Goal: Task Accomplishment & Management: Use online tool/utility

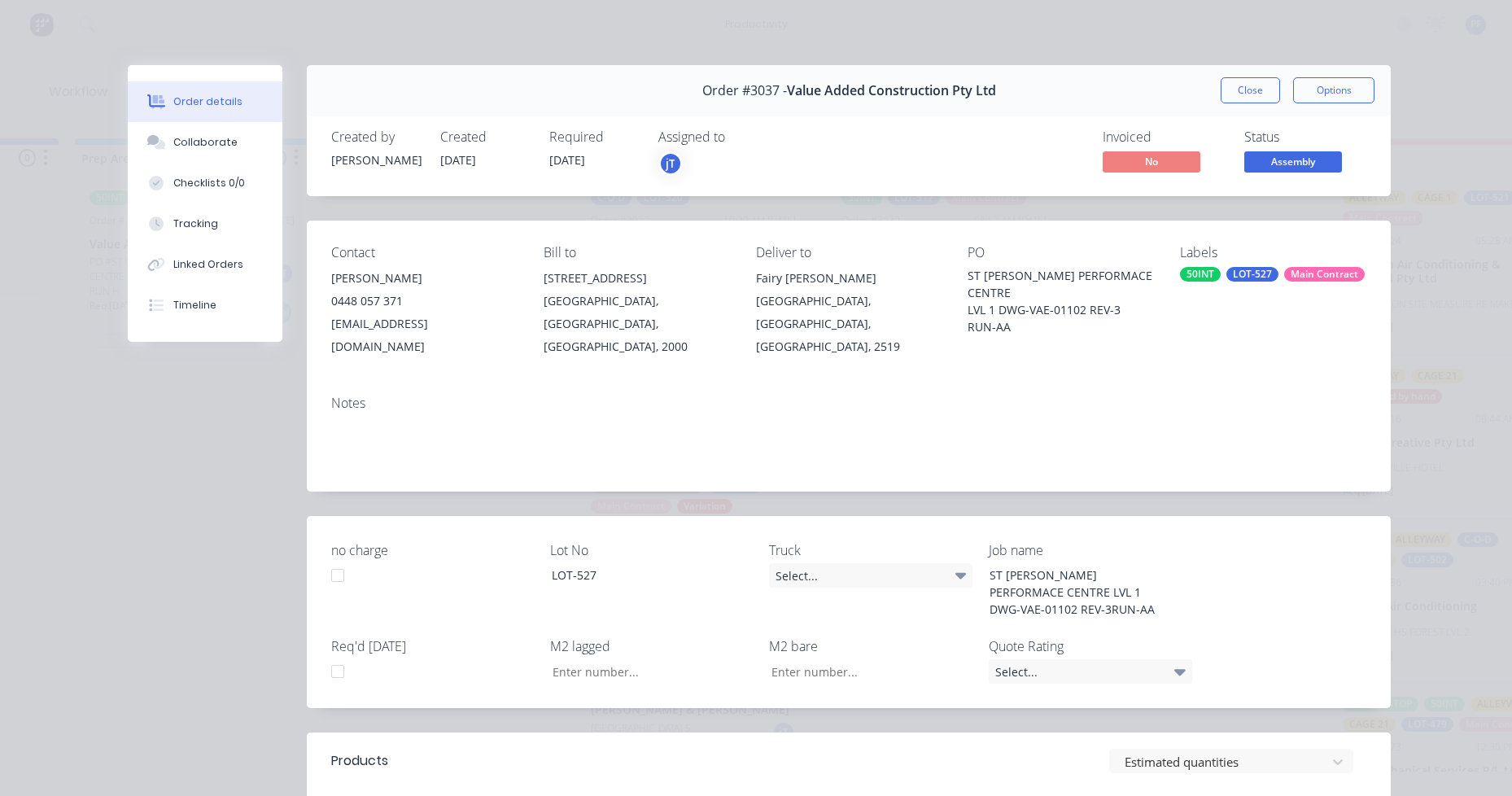
scroll to position [138, 0]
click at [1248, 77] on div "Order #3037 - Value Added Construction Pty Ltd Close Options" at bounding box center [848, 90] width 1084 height 51
click at [1237, 95] on button "Close" at bounding box center [1250, 90] width 59 height 26
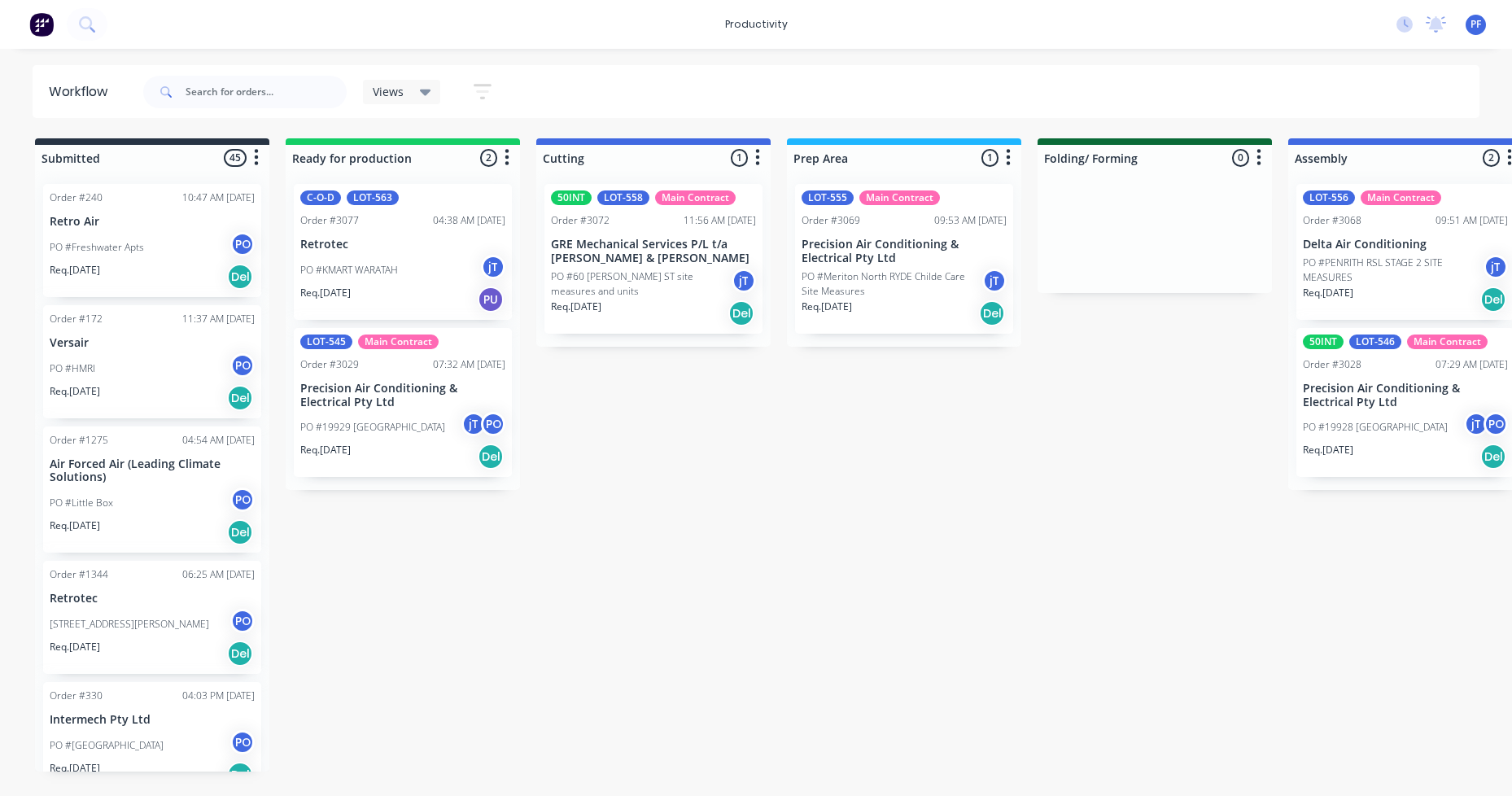
click at [662, 169] on div at bounding box center [653, 157] width 234 height 26
click at [594, 200] on div "50INT LOT-558 Main Contract" at bounding box center [654, 197] width 206 height 14
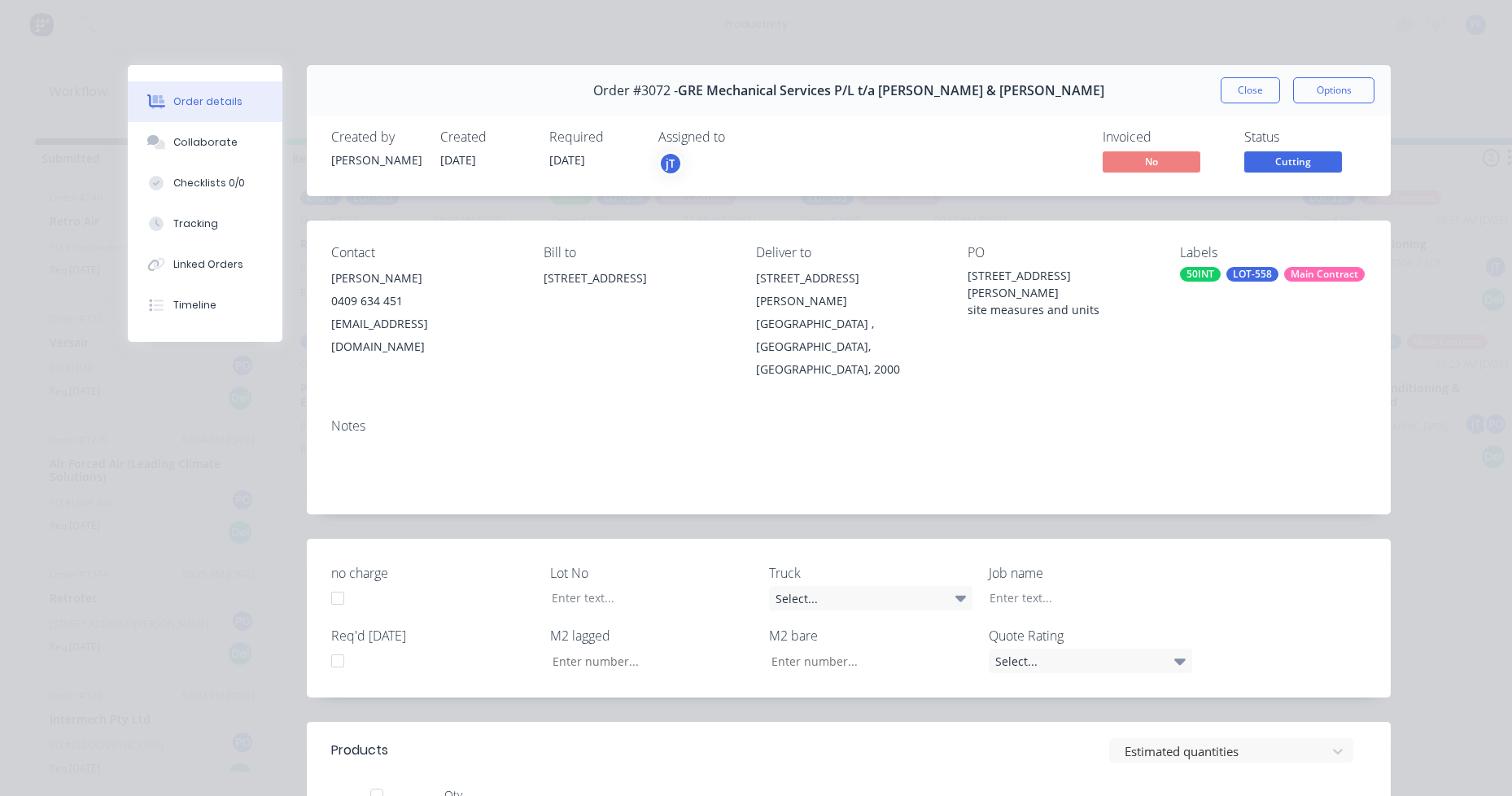
click at [1247, 282] on div "Labels 50INT LOT-558 Main Contract" at bounding box center [1273, 313] width 187 height 136
click at [1247, 275] on div "LOT-558" at bounding box center [1253, 274] width 52 height 14
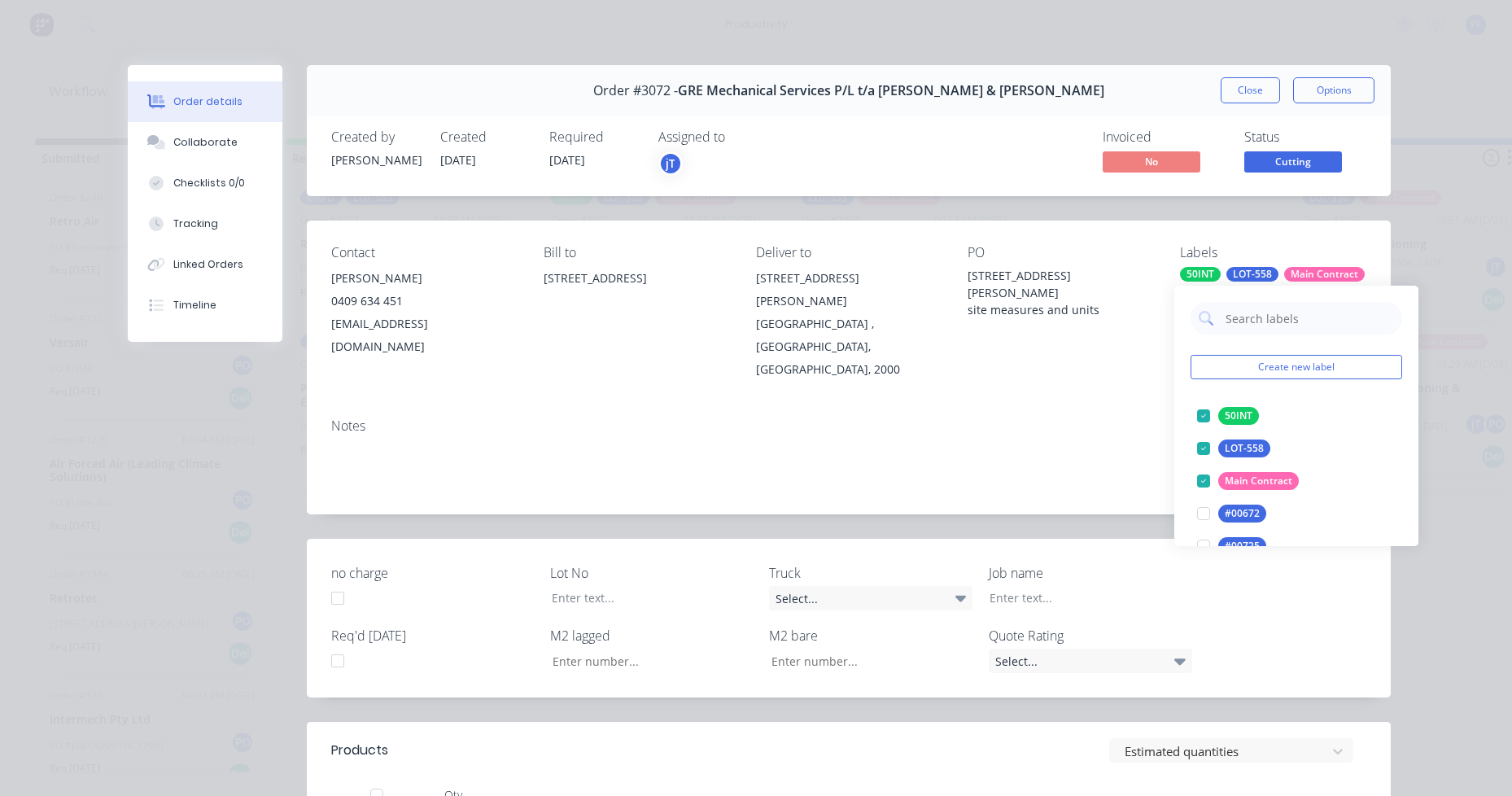
type input "lag cut"
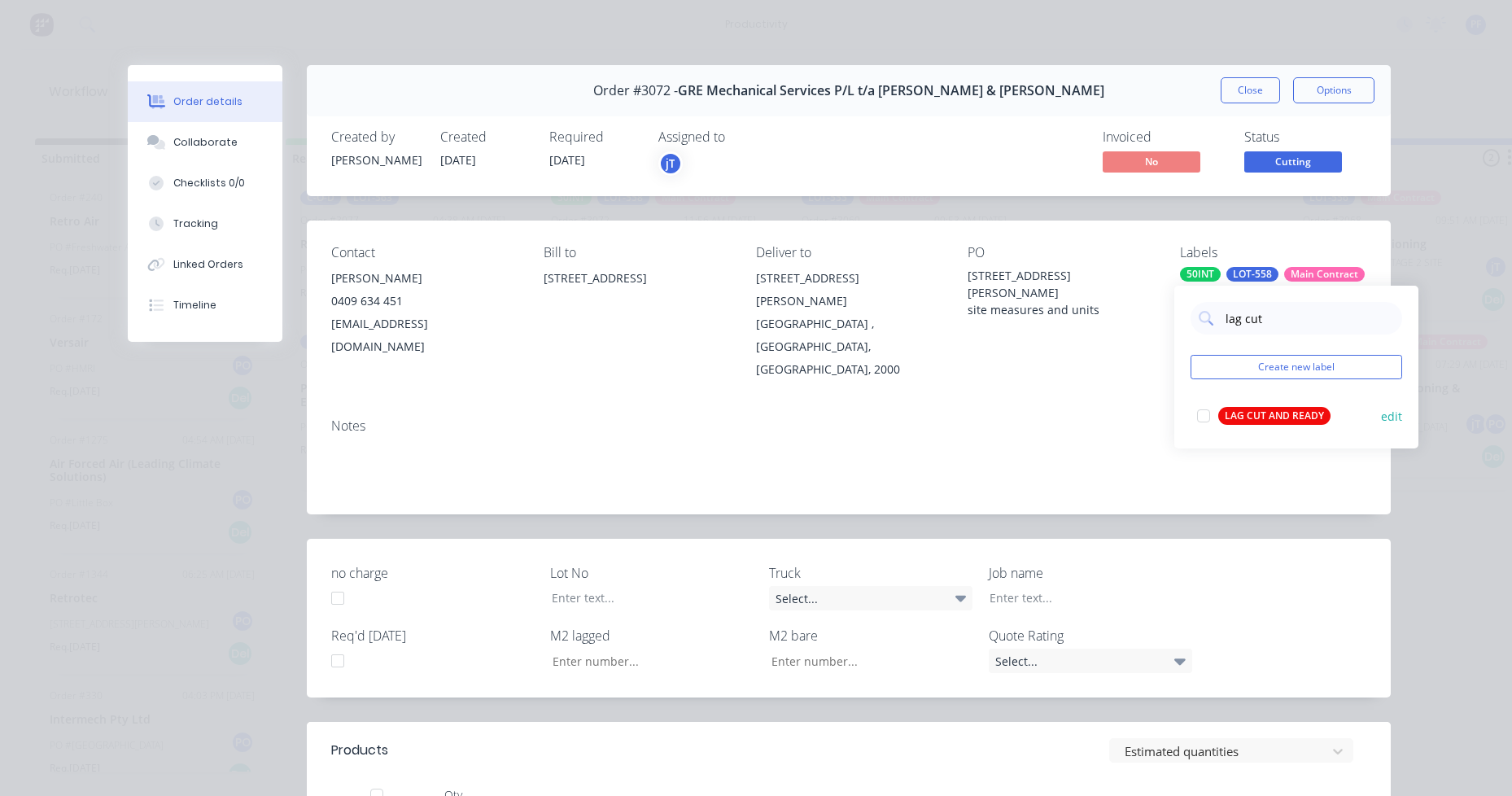
click at [1278, 417] on div "LAG CUT AND READY" at bounding box center [1275, 415] width 113 height 18
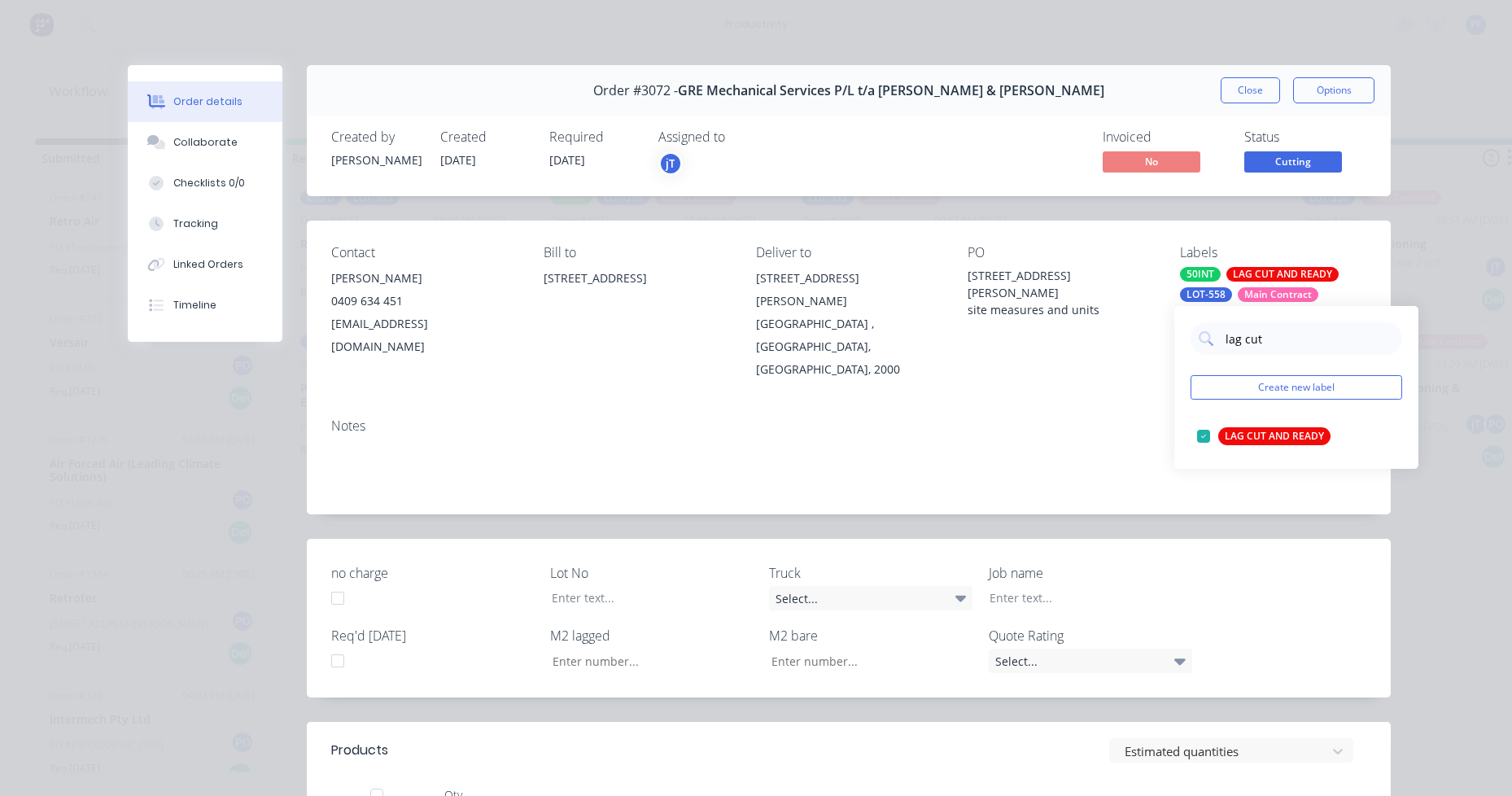
drag, startPoint x: 1032, startPoint y: 387, endPoint x: 1156, endPoint y: 288, distance: 158.7
click at [1033, 418] on div "Notes" at bounding box center [849, 425] width 1036 height 15
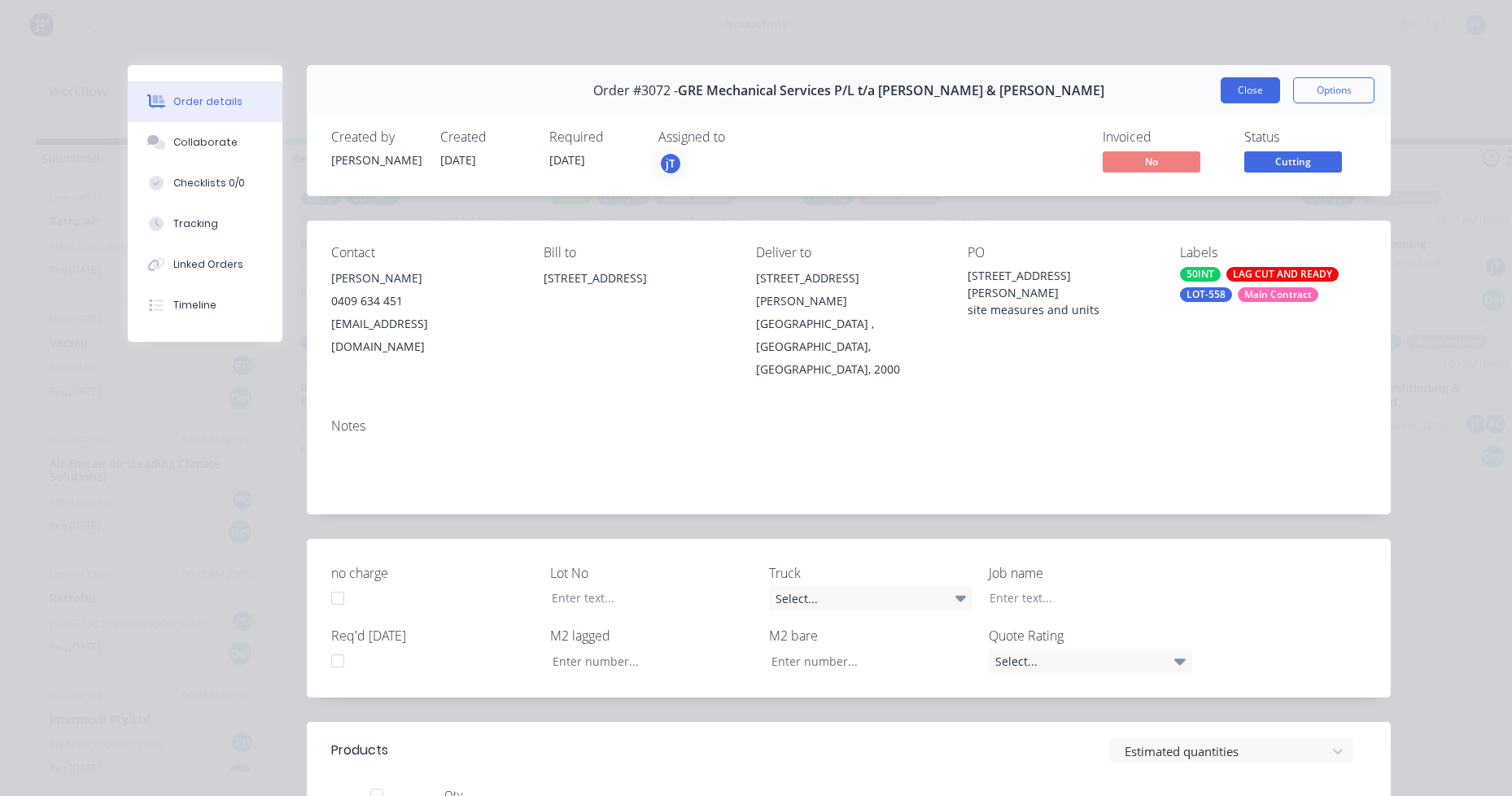
click at [1240, 96] on button "Close" at bounding box center [1250, 90] width 59 height 26
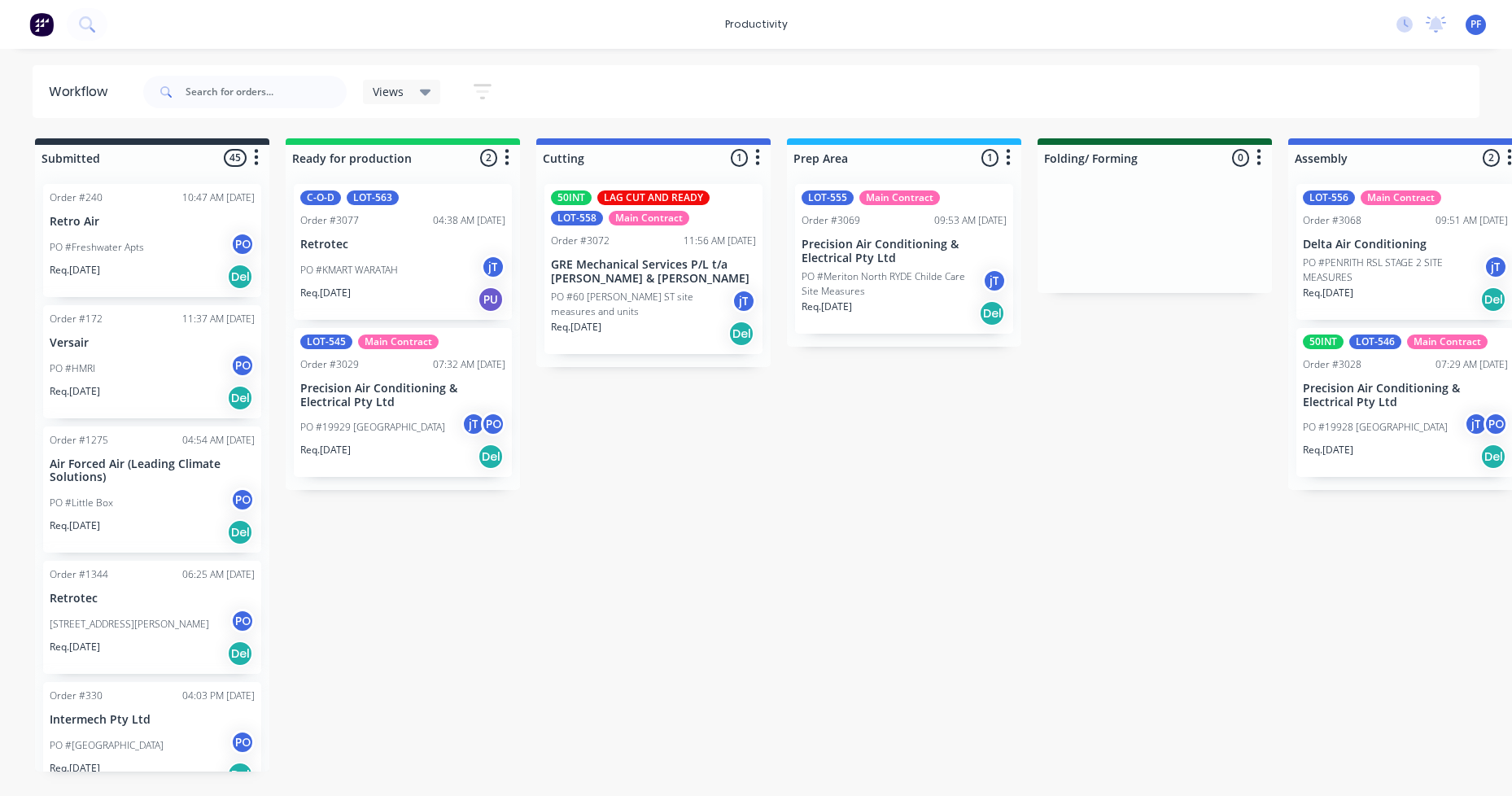
drag, startPoint x: 619, startPoint y: 493, endPoint x: 587, endPoint y: 466, distance: 41.9
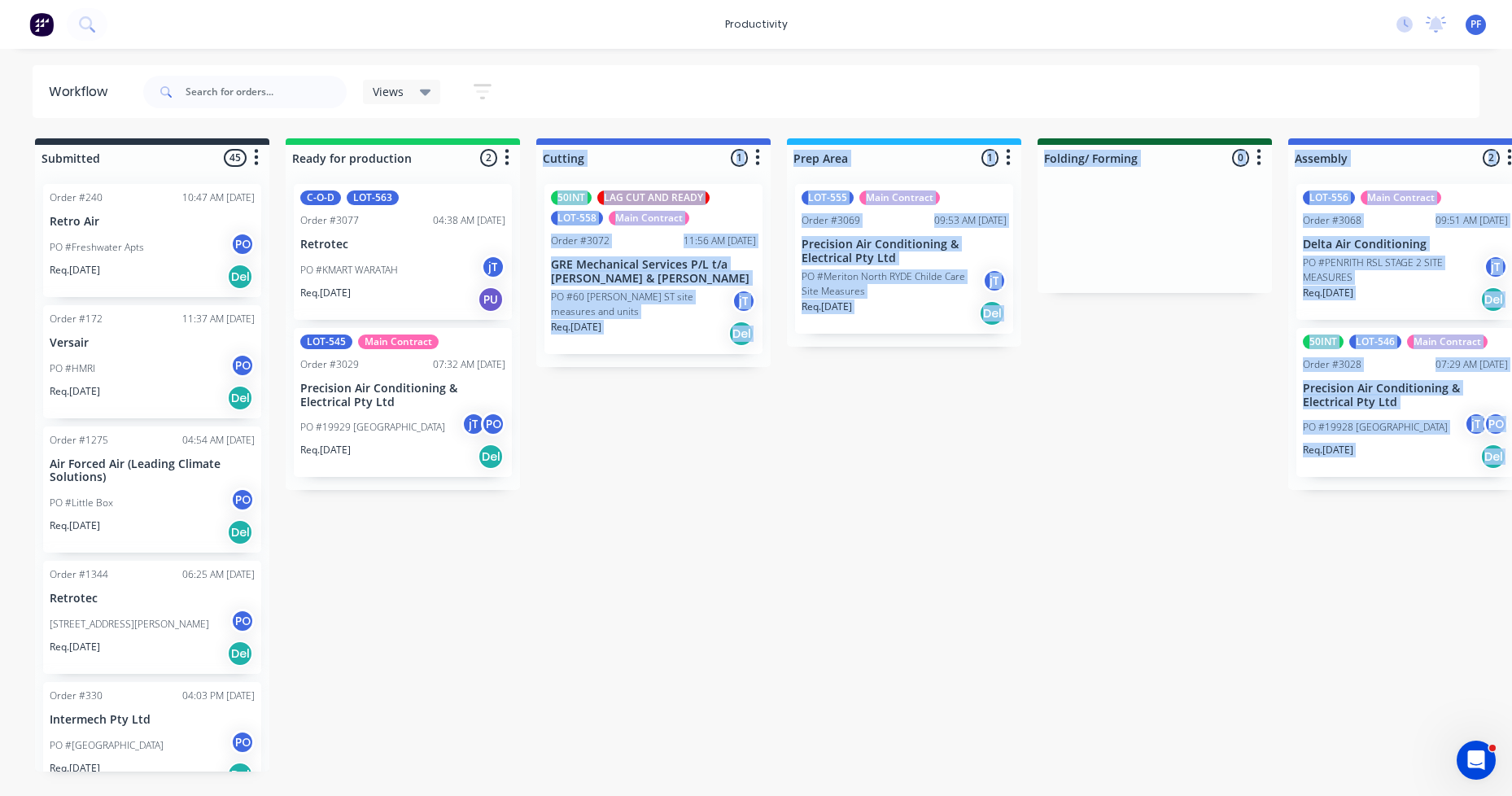
drag, startPoint x: 479, startPoint y: 790, endPoint x: 572, endPoint y: 777, distance: 93.9
click at [572, 699] on html "productivity productivity Workflow Planner Delivery Scheduling Timesheets No ne…" at bounding box center [756, 349] width 1512 height 699
